Goal: Task Accomplishment & Management: Manage account settings

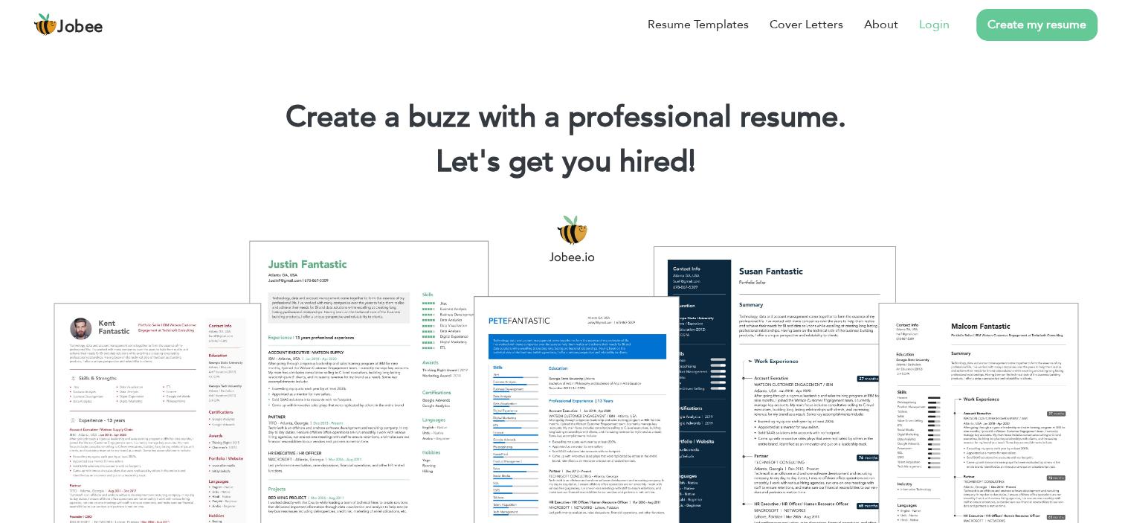
click at [942, 28] on link "Login" at bounding box center [934, 25] width 30 height 18
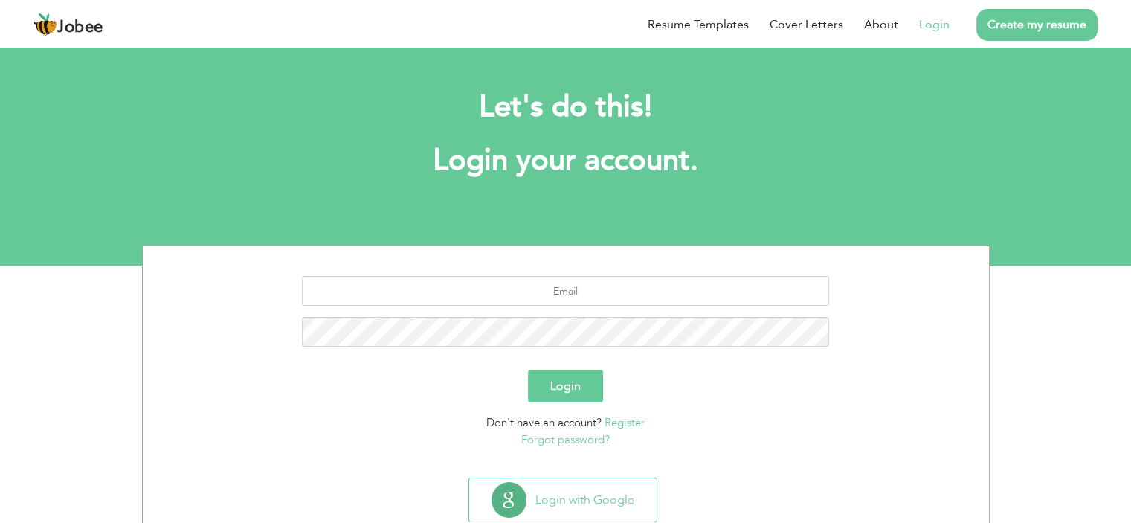
click at [542, 390] on button "Login" at bounding box center [565, 386] width 75 height 33
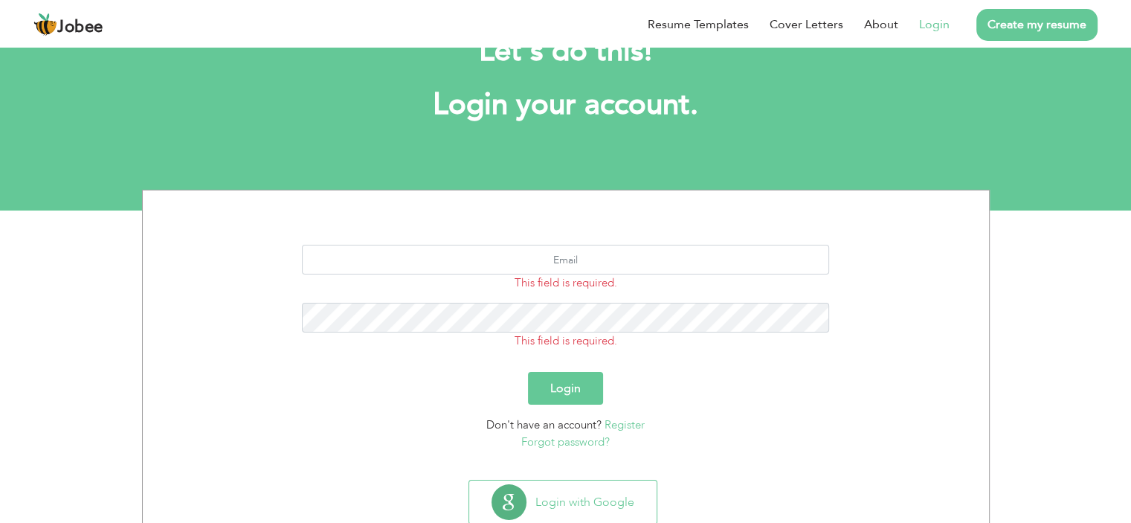
scroll to position [99, 0]
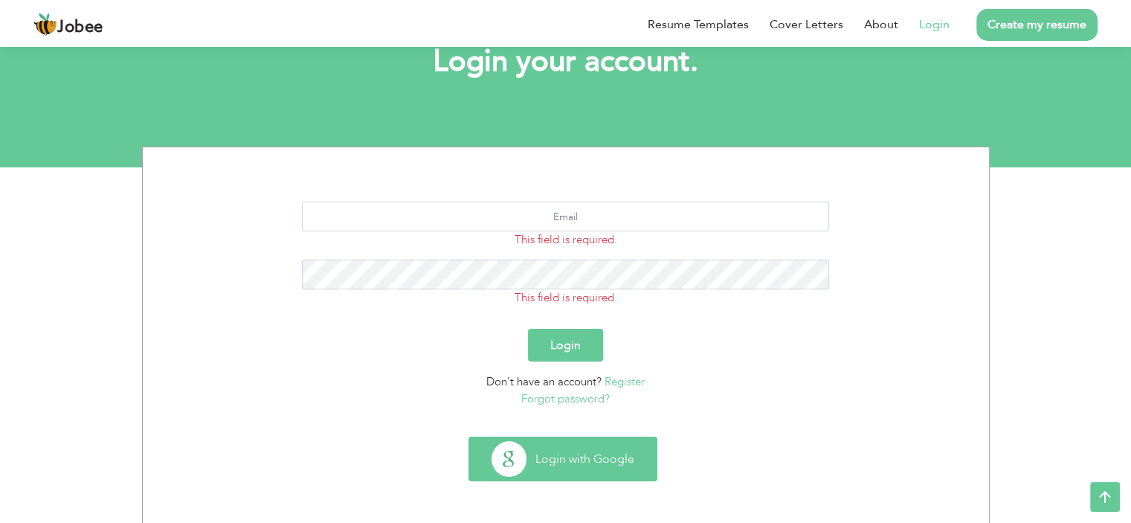
click at [580, 443] on button "Login with Google" at bounding box center [562, 458] width 187 height 43
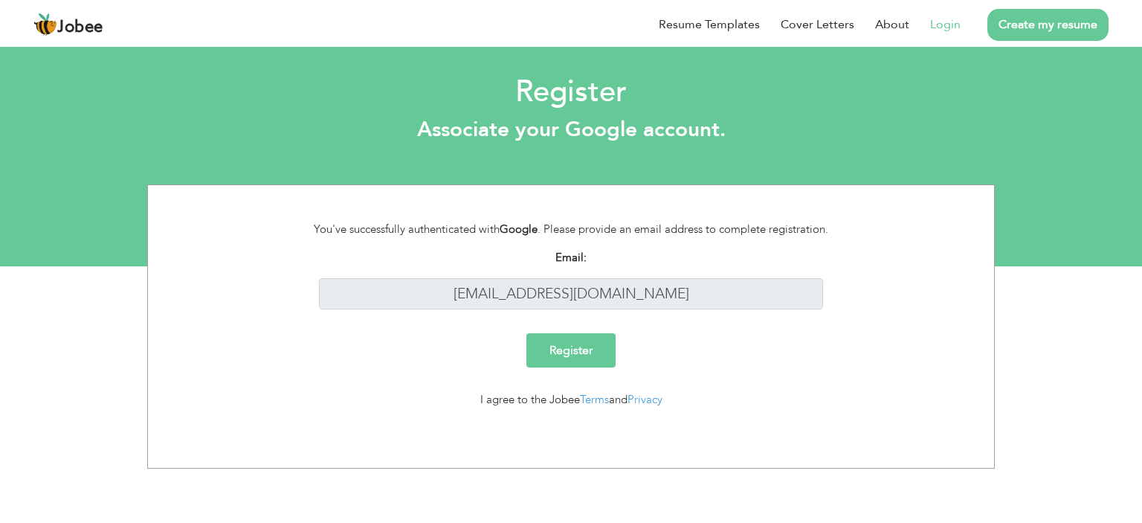
click at [556, 362] on input "Register" at bounding box center [571, 350] width 89 height 34
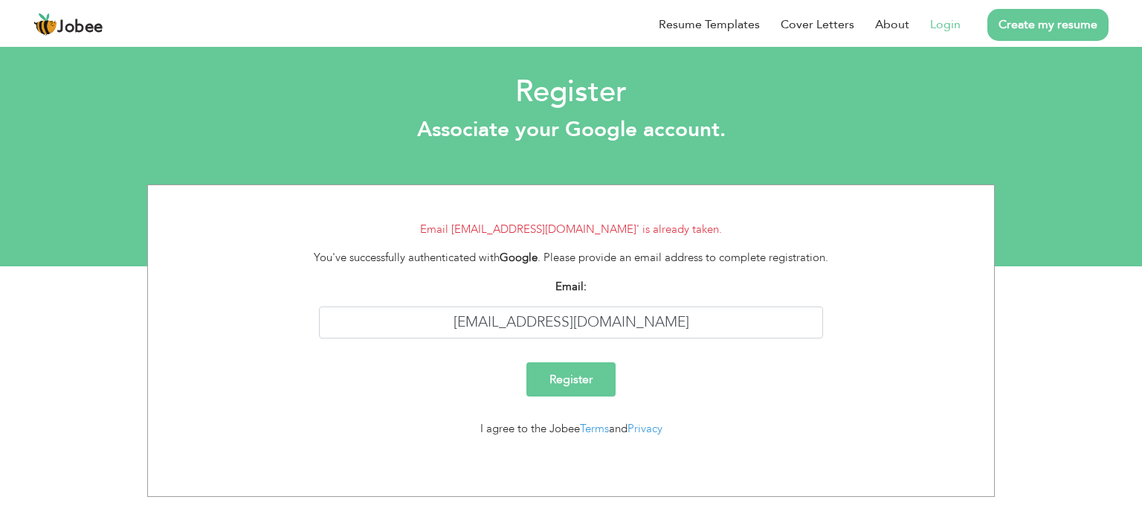
click at [944, 26] on link "Login" at bounding box center [945, 25] width 30 height 18
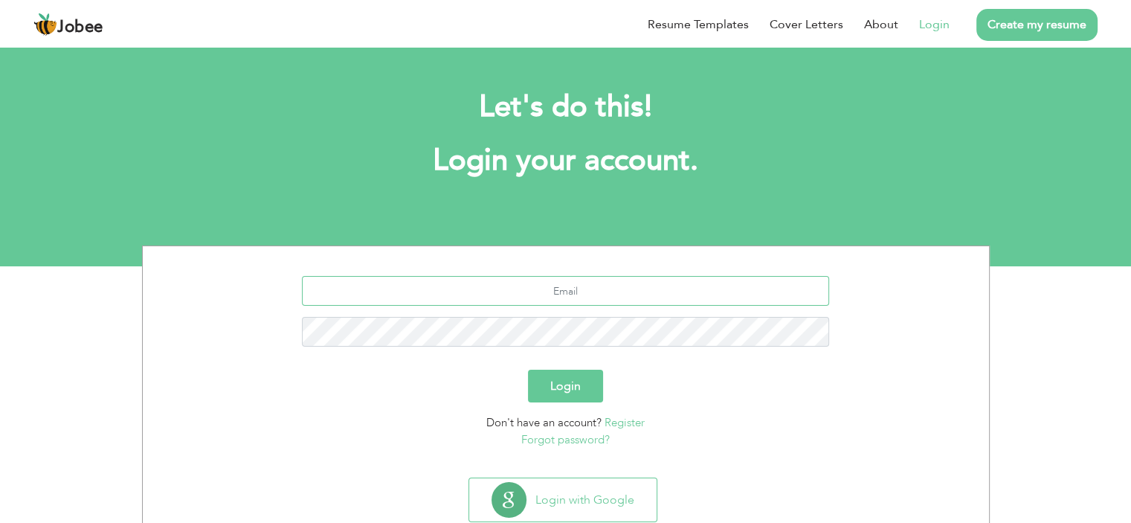
click at [609, 300] on input "text" at bounding box center [565, 291] width 527 height 30
type input "m"
type input "noumanbashir9522@gmail.com"
click at [528, 370] on button "Login" at bounding box center [565, 386] width 75 height 33
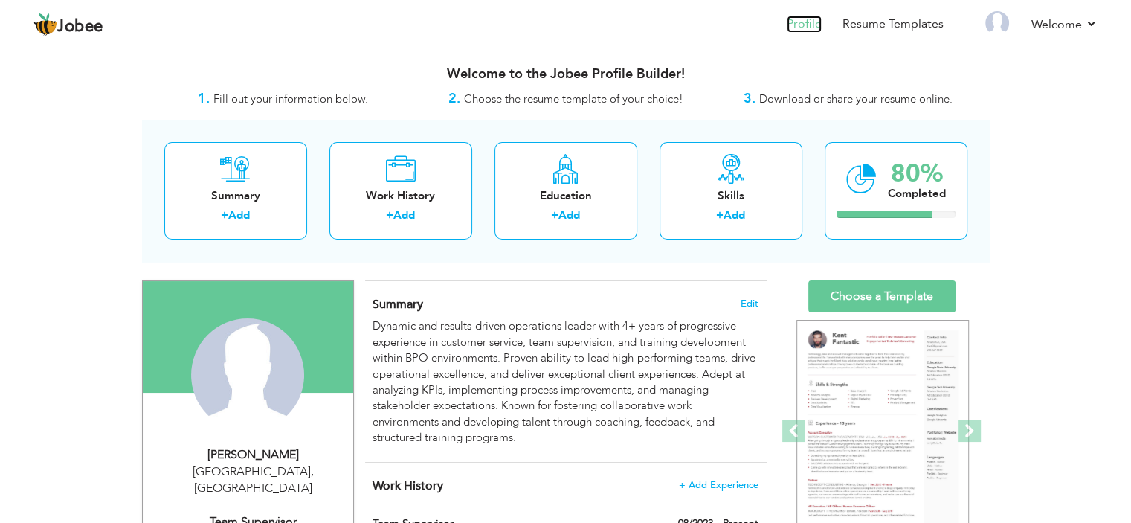
click at [798, 26] on link "Profile" at bounding box center [804, 24] width 35 height 17
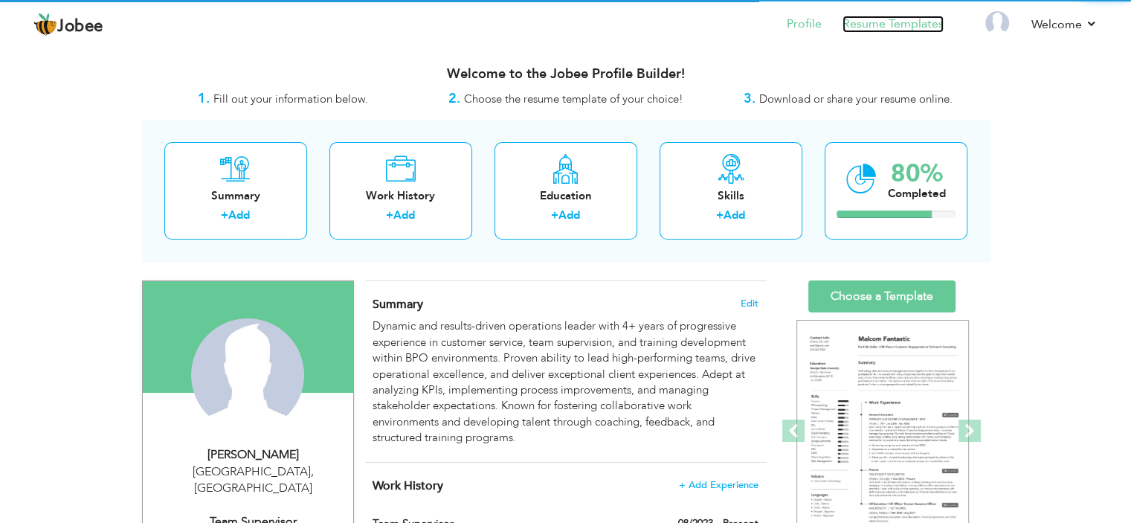
click at [869, 28] on link "Resume Templates" at bounding box center [893, 24] width 101 height 17
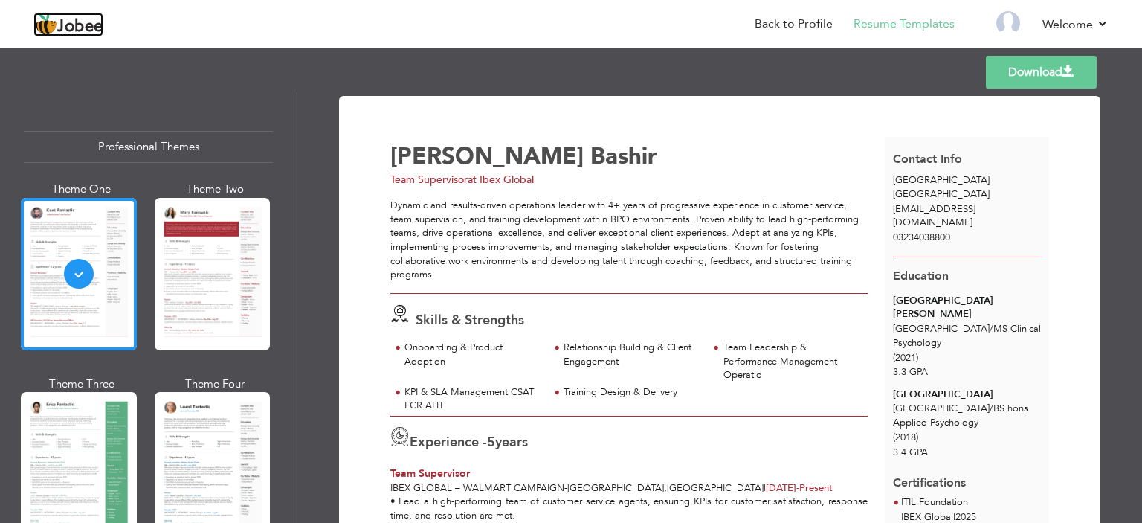
click at [100, 28] on span "Jobee" at bounding box center [80, 27] width 46 height 16
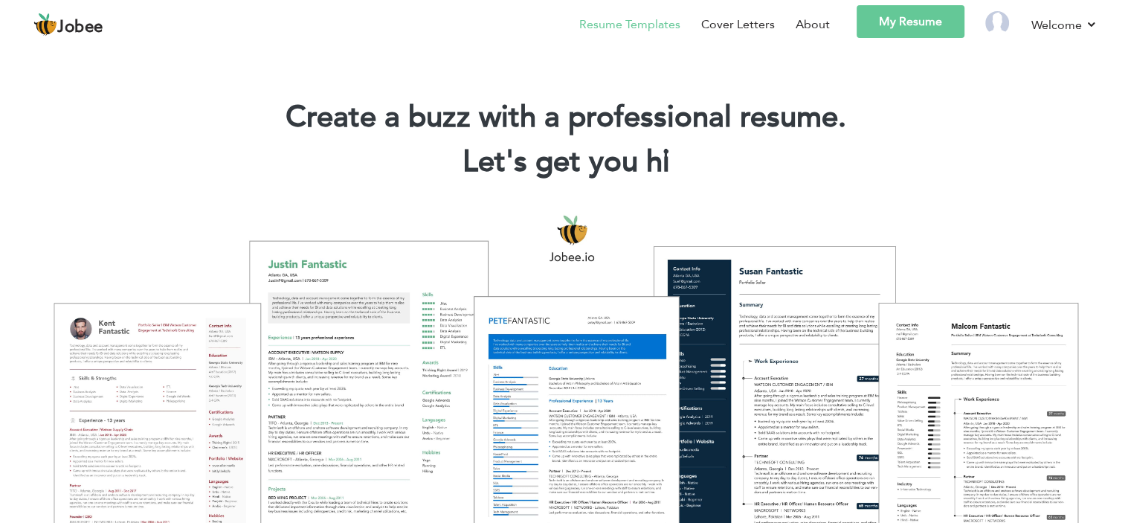
click at [633, 28] on link "Resume Templates" at bounding box center [629, 25] width 101 height 18
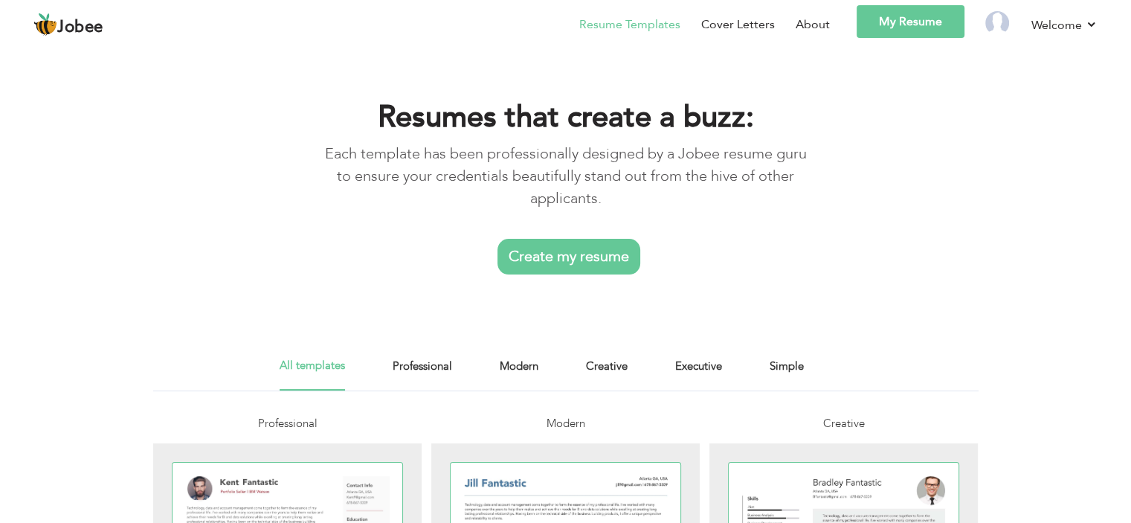
click at [91, 277] on div "Resumes that create a buzz: Each template has been professionally designed by a…" at bounding box center [565, 183] width 1131 height 277
click at [556, 252] on link "Create my resume" at bounding box center [569, 257] width 143 height 36
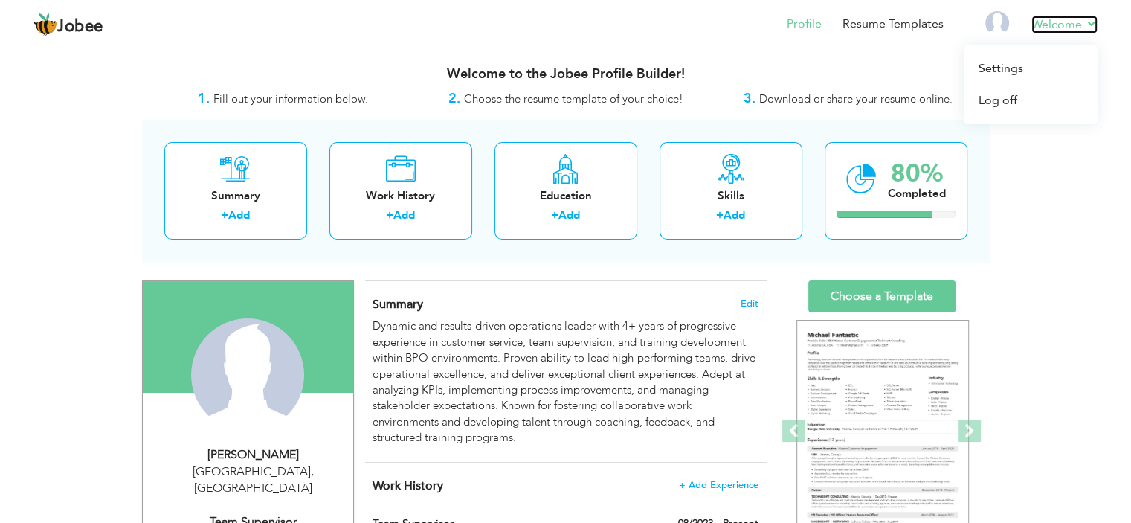
click at [1071, 19] on link "Welcome" at bounding box center [1065, 25] width 66 height 18
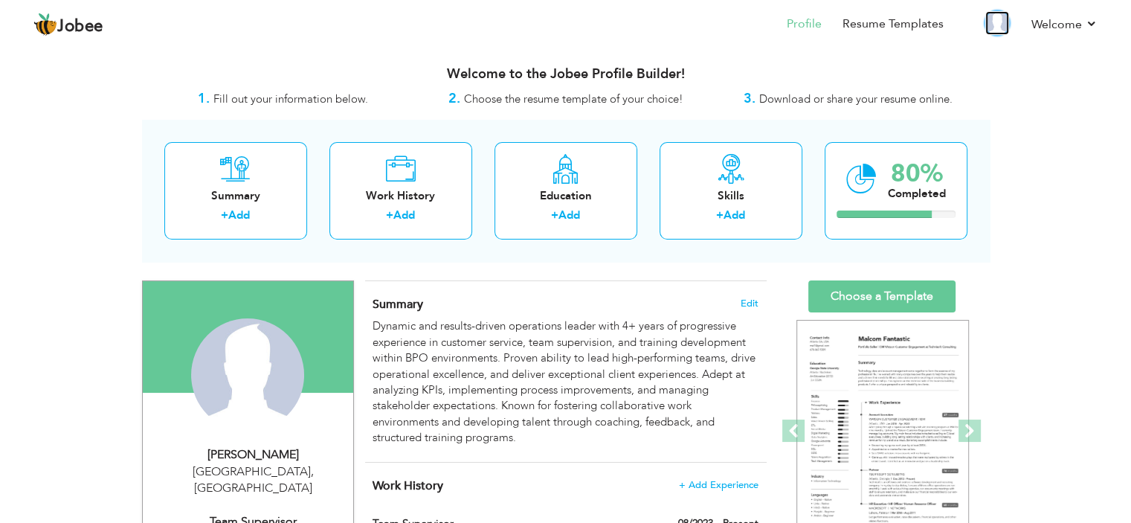
click at [999, 18] on img at bounding box center [997, 23] width 24 height 24
click at [1050, 25] on link "Welcome" at bounding box center [1065, 25] width 66 height 18
click at [804, 24] on link "Profile" at bounding box center [804, 24] width 35 height 17
click at [875, 28] on link "Resume Templates" at bounding box center [893, 24] width 101 height 17
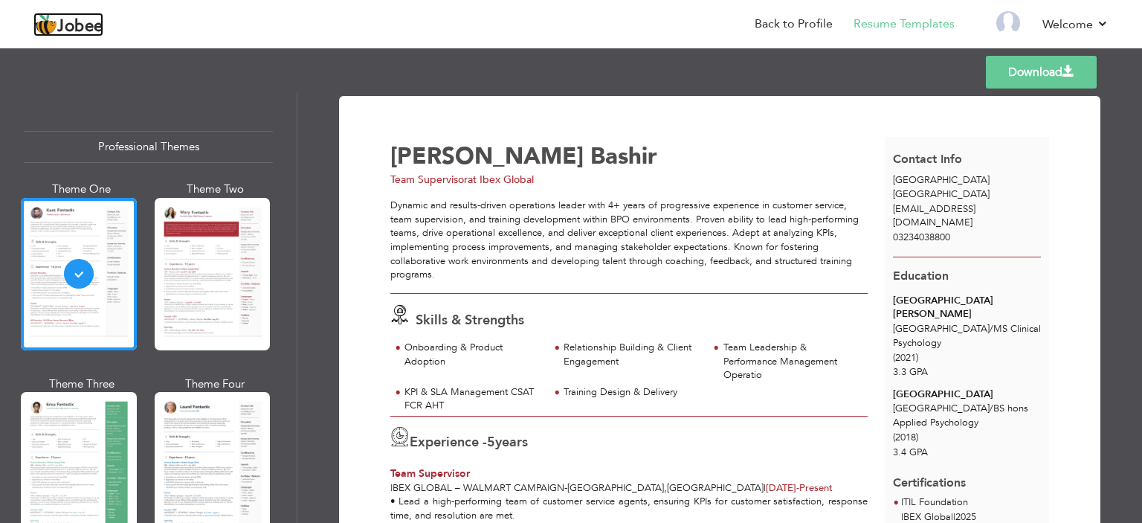
click at [83, 19] on span "Jobee" at bounding box center [80, 27] width 46 height 16
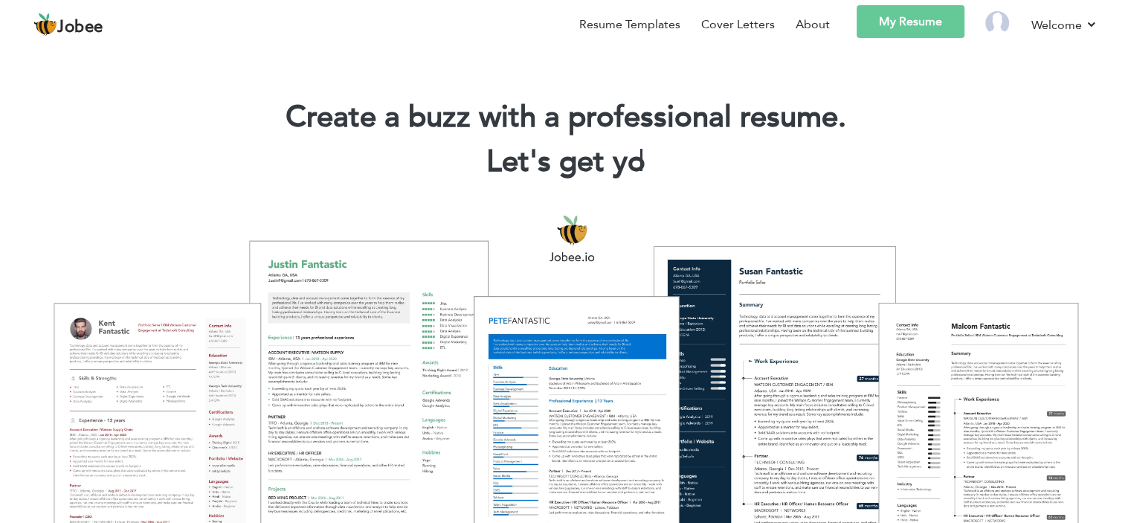
drag, startPoint x: 42, startPoint y: 1, endPoint x: 131, endPoint y: 120, distance: 149.3
click at [131, 120] on h1 "Create a buzz with a professional resume." at bounding box center [565, 117] width 1087 height 39
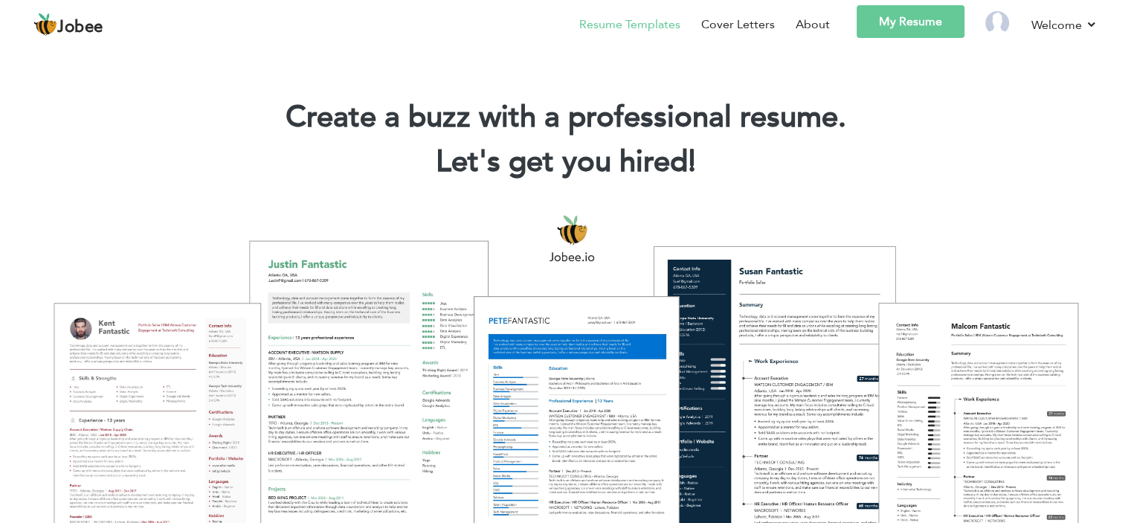
click at [659, 22] on link "Resume Templates" at bounding box center [629, 25] width 101 height 18
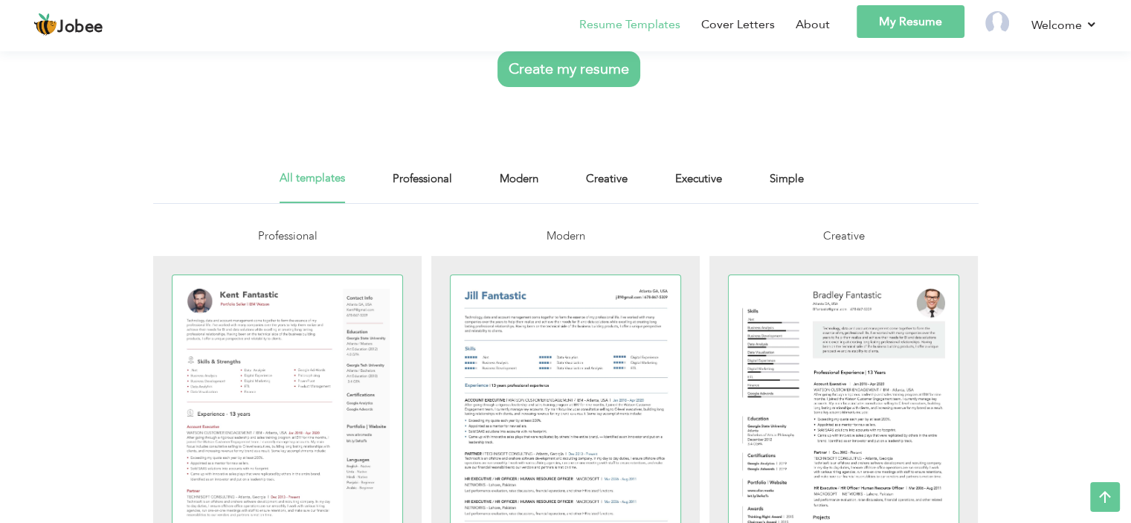
scroll to position [137, 0]
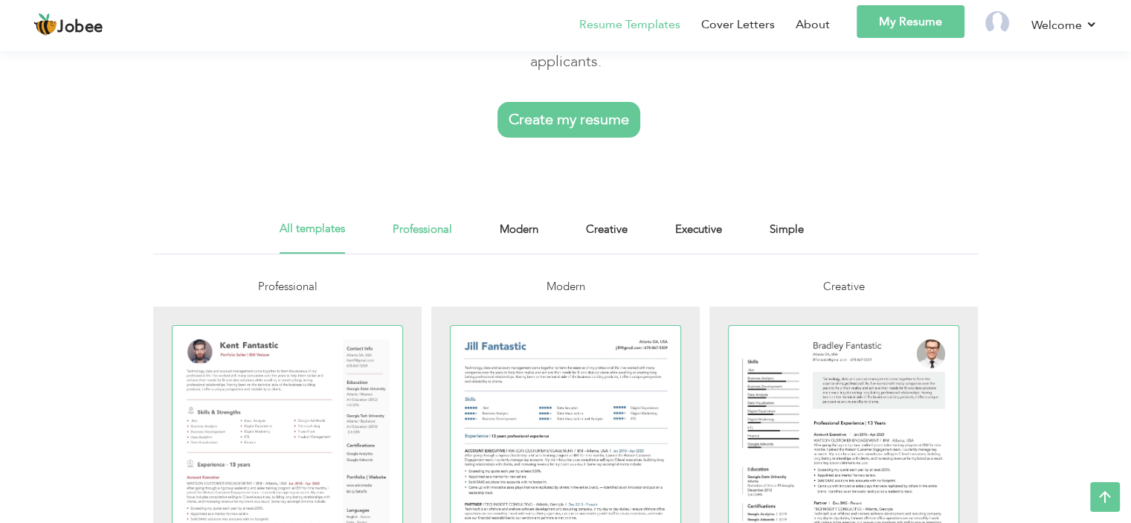
click at [399, 222] on link "Professional" at bounding box center [423, 236] width 60 height 33
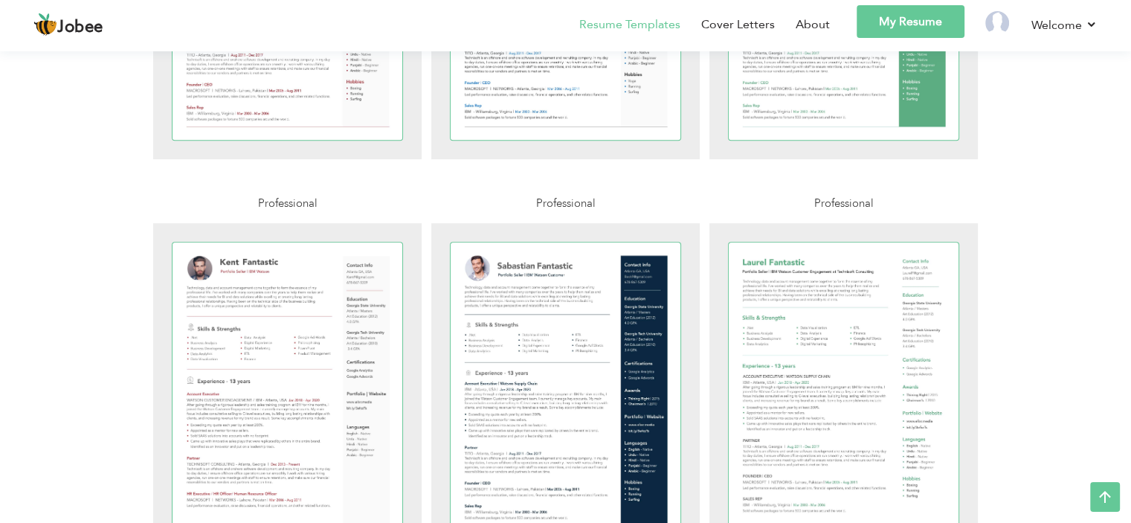
scroll to position [610, 0]
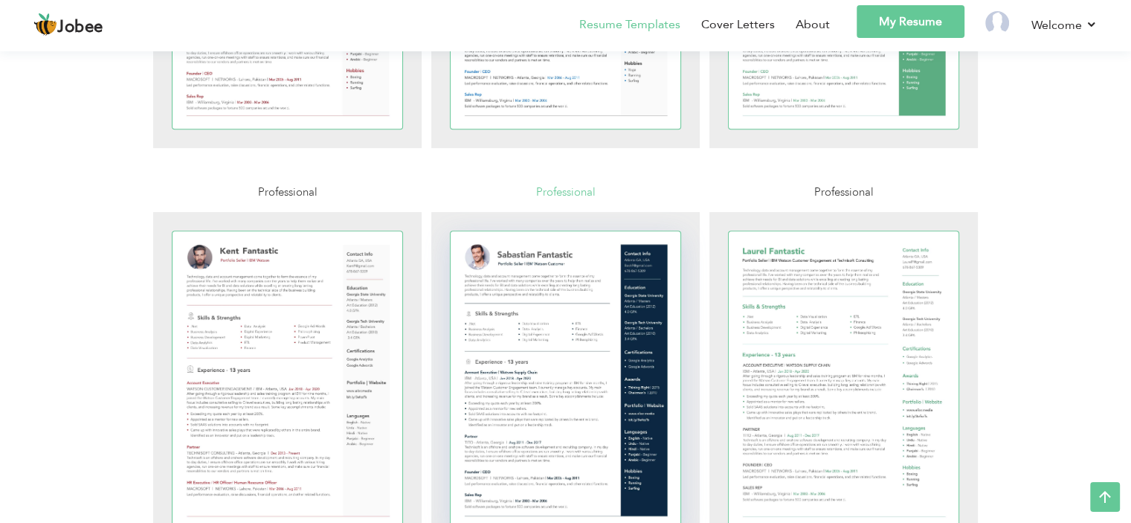
click at [580, 315] on div at bounding box center [566, 380] width 231 height 298
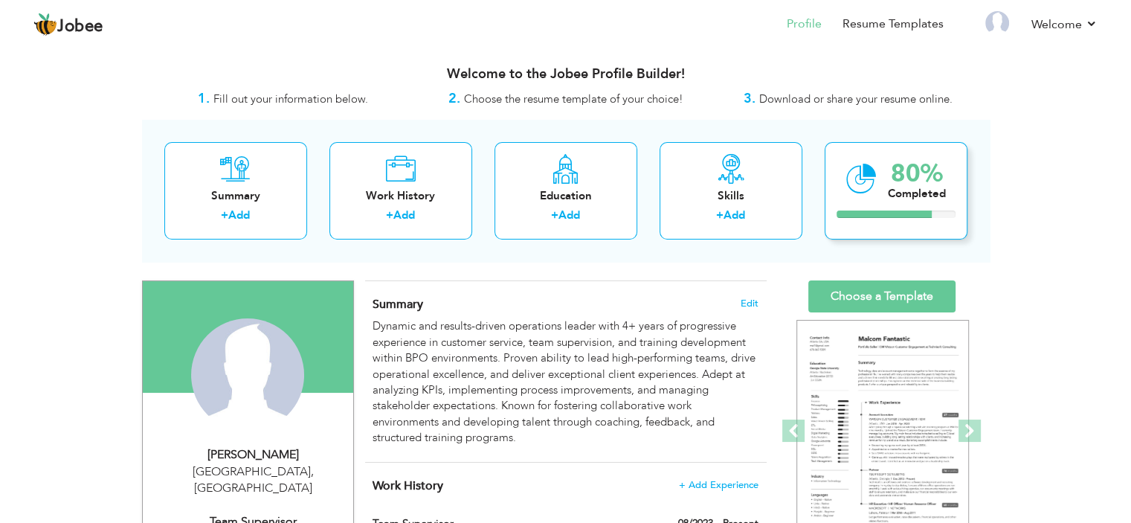
click at [861, 193] on icon at bounding box center [861, 179] width 30 height 50
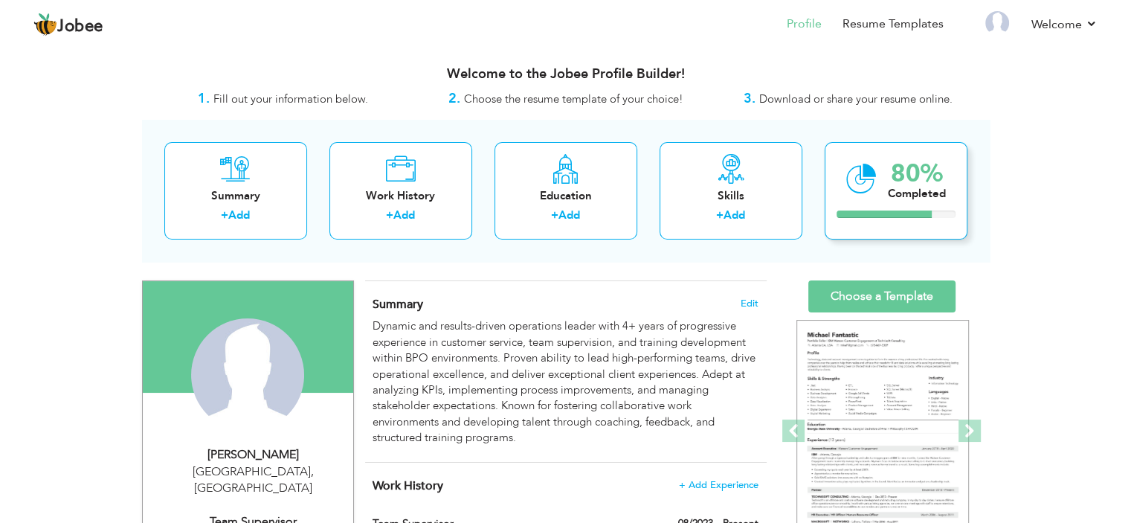
click at [924, 187] on div "Completed" at bounding box center [917, 194] width 58 height 16
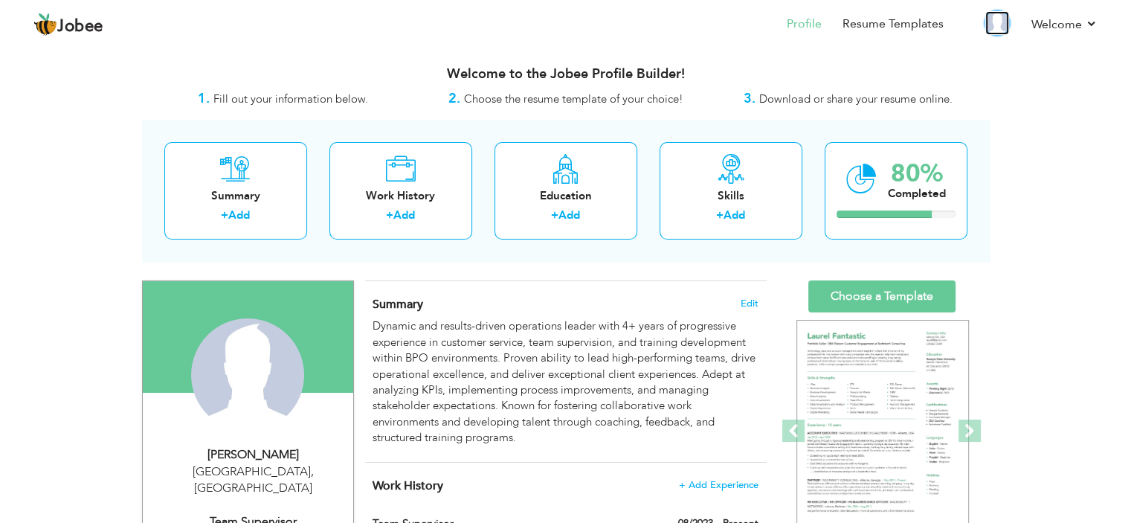
click at [991, 20] on img at bounding box center [997, 23] width 24 height 24
